Goal: Task Accomplishment & Management: Manage account settings

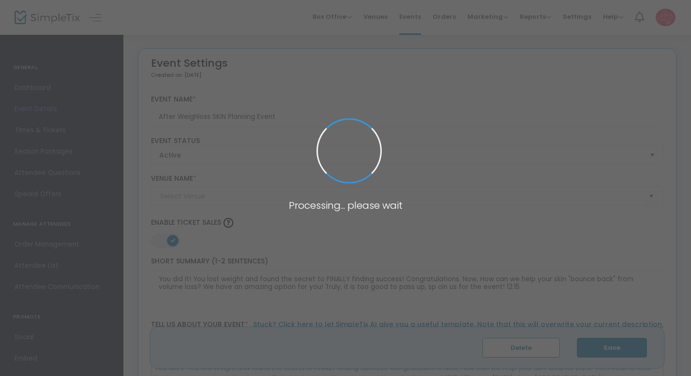
type input "Rose Injectables"
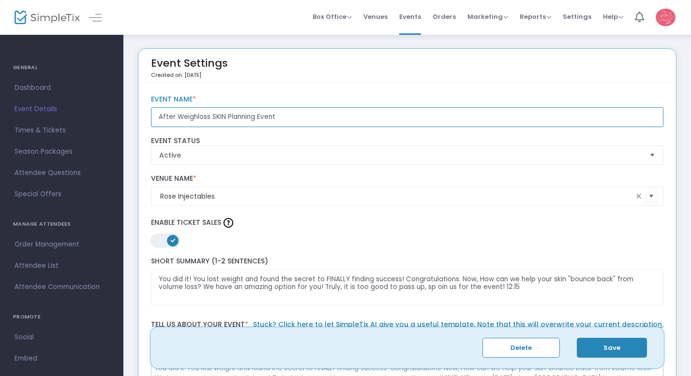
click at [195, 117] on input "After Weighloss SKIN Planning Event" at bounding box center [407, 117] width 513 height 20
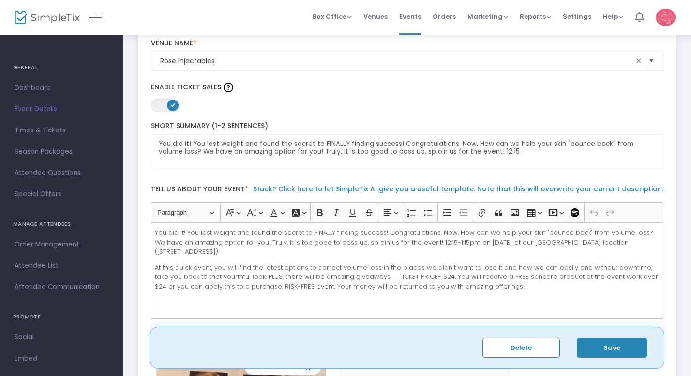
scroll to position [136, 0]
type input "After Weightloss SKIN Planning Event"
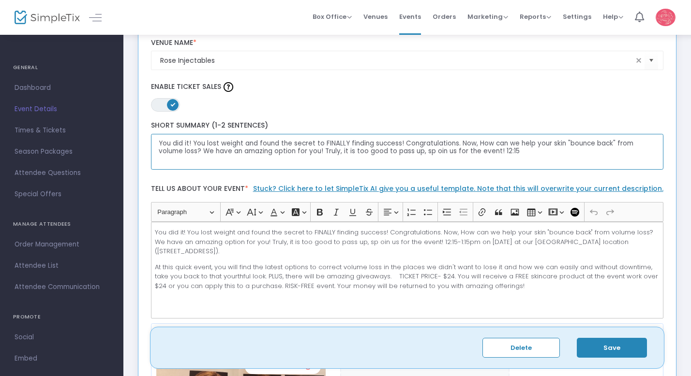
click at [403, 150] on textarea "You did it! You lost weight and found the secret to FINALLY finding success! Co…" at bounding box center [407, 152] width 513 height 36
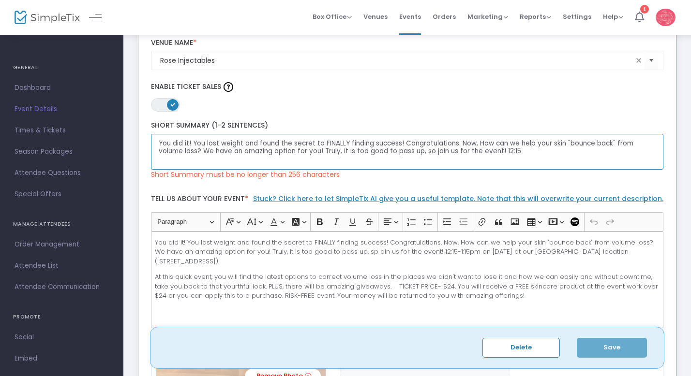
drag, startPoint x: 479, startPoint y: 152, endPoint x: 486, endPoint y: 152, distance: 7.3
click at [486, 152] on textarea "You did it! You lost weight and found the secret to FINALLY finding success! Co…" at bounding box center [407, 152] width 513 height 36
click at [474, 152] on textarea "You did it! You lost weight and found the secret to FINALLY finding success! Co…" at bounding box center [407, 152] width 513 height 36
click at [559, 151] on textarea "You did it! You lost weight and found the secret to FINALLY finding success! Co…" at bounding box center [407, 152] width 513 height 36
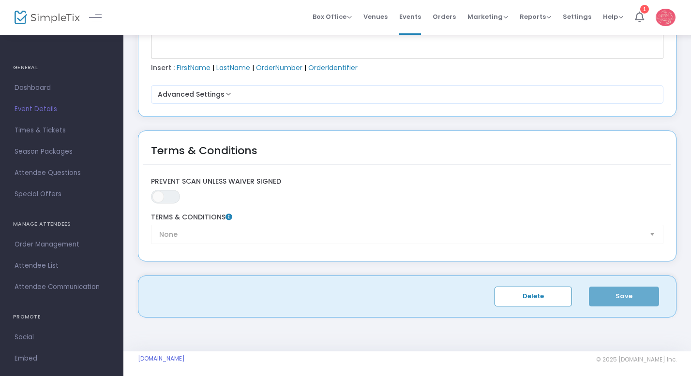
scroll to position [1433, 0]
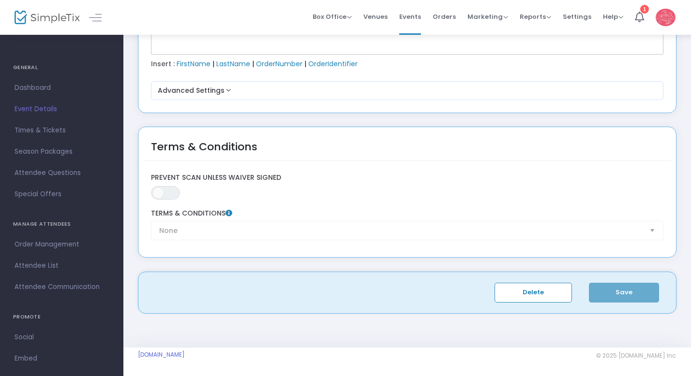
click at [608, 292] on span "Delete Save" at bounding box center [580, 293] width 152 height 20
click at [604, 289] on span "Delete Save" at bounding box center [580, 293] width 152 height 20
click at [624, 294] on span "Delete Save" at bounding box center [580, 293] width 152 height 20
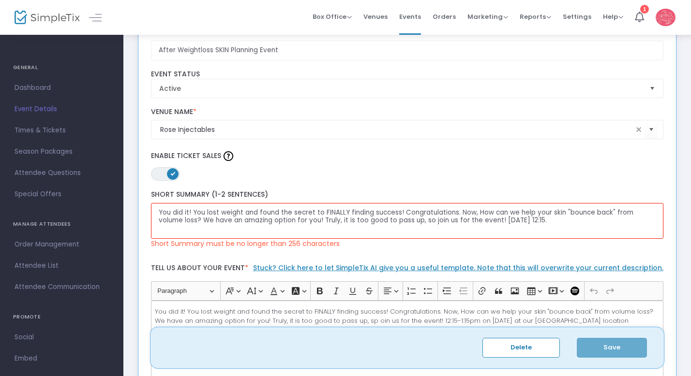
scroll to position [69, 0]
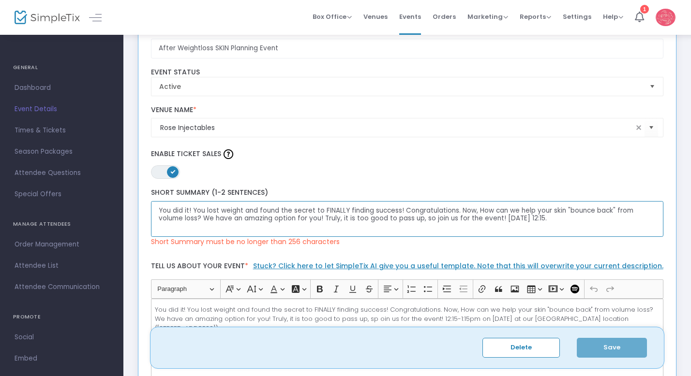
click at [571, 221] on textarea "You did it! You lost weight and found the secret to FINALLY finding success! Co…" at bounding box center [407, 219] width 513 height 36
drag, startPoint x: 558, startPoint y: 221, endPoint x: 571, endPoint y: 245, distance: 27.3
click at [571, 246] on div "You did it! You lost weight and found the secret to FINALLY finding success! Co…" at bounding box center [407, 218] width 522 height 59
drag, startPoint x: 531, startPoint y: 220, endPoint x: 474, endPoint y: 218, distance: 56.6
click at [474, 218] on textarea "You did it! You lost weight and found the secret to FINALLY finding success! Co…" at bounding box center [407, 219] width 513 height 36
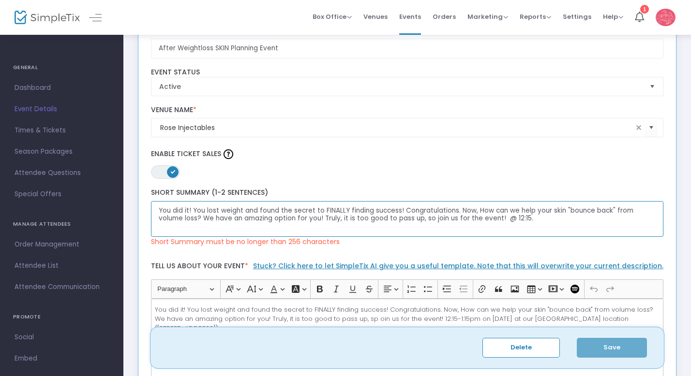
click at [498, 218] on textarea "You did it! You lost weight and found the secret to FINALLY finding success! Co…" at bounding box center [407, 219] width 513 height 36
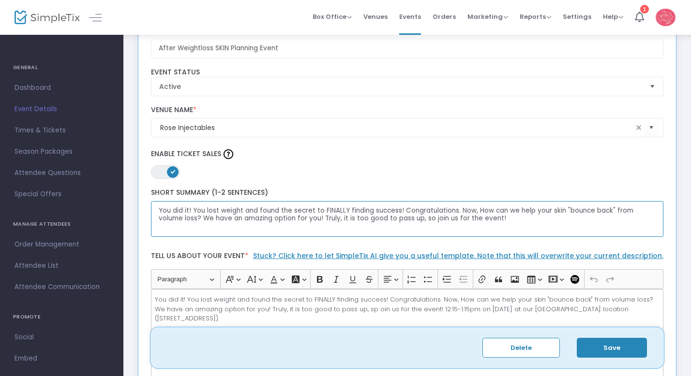
drag, startPoint x: 473, startPoint y: 219, endPoint x: 397, endPoint y: 220, distance: 76.9
click at [397, 220] on textarea "You did it! You lost weight and found the secret to FINALLY finding success! Co…" at bounding box center [407, 219] width 513 height 36
type textarea "You did it! You lost weight and found the secret to FINALLY finding success! Co…"
